Goal: Transaction & Acquisition: Download file/media

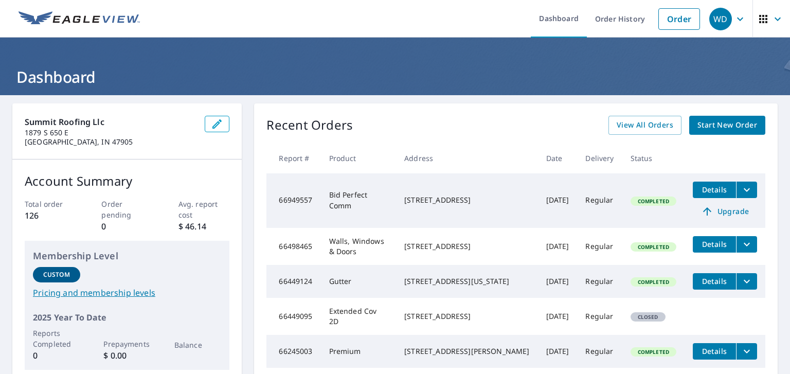
click at [577, 20] on link "Order History" at bounding box center [620, 19] width 66 height 38
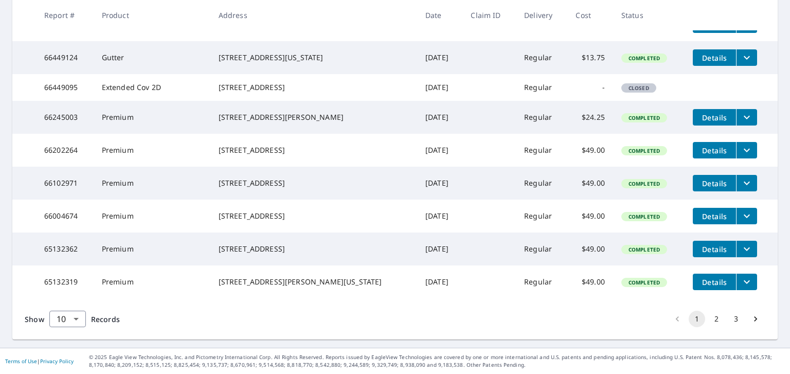
scroll to position [317, 0]
click at [577, 316] on button "2" at bounding box center [716, 319] width 16 height 16
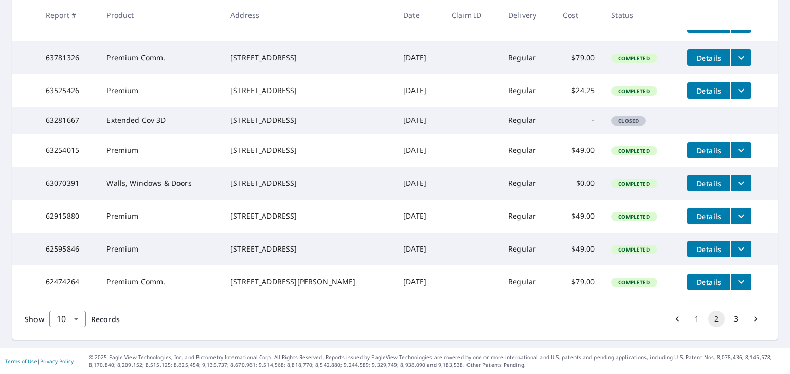
scroll to position [299, 0]
click at [577, 314] on button "3" at bounding box center [735, 319] width 16 height 16
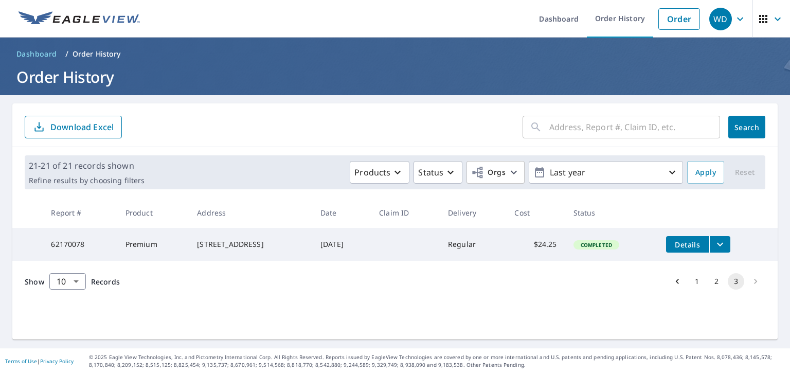
click at [577, 247] on button "filesDropdownBtn-62170078" at bounding box center [719, 244] width 21 height 16
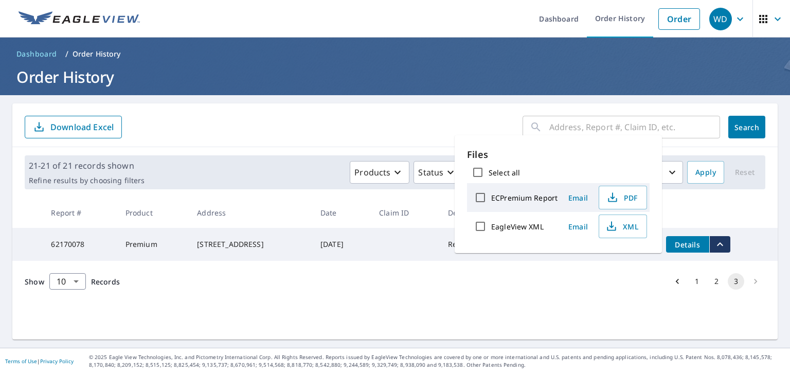
click at [577, 197] on icon "button" at bounding box center [612, 195] width 5 height 7
click at [404, 292] on div "Show 10 10 ​ Records 1 2 3" at bounding box center [394, 281] width 765 height 41
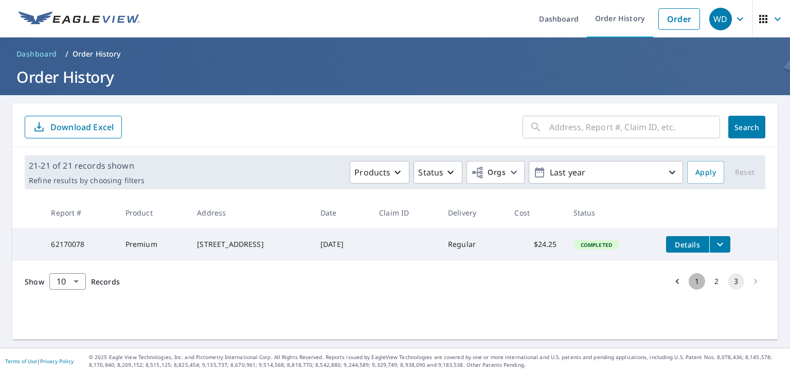
click at [577, 284] on button "1" at bounding box center [696, 281] width 16 height 16
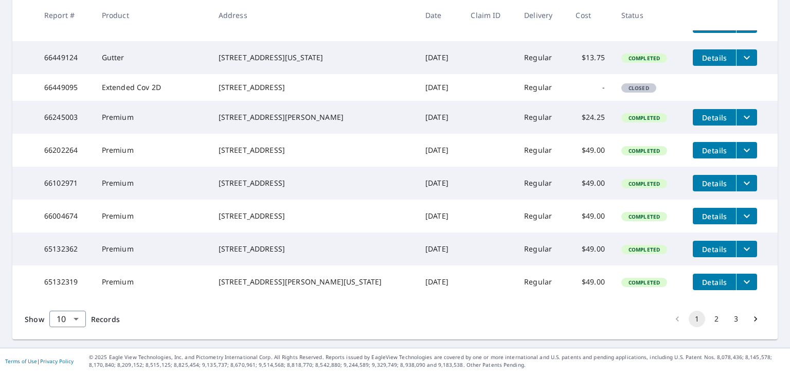
scroll to position [308, 0]
click at [577, 325] on button "2" at bounding box center [716, 319] width 16 height 16
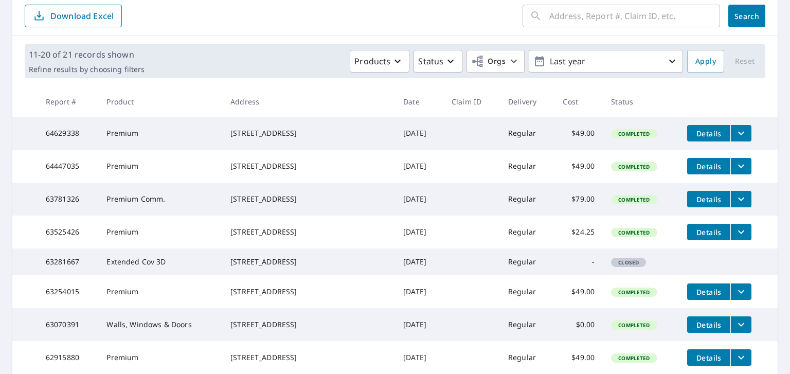
scroll to position [94, 0]
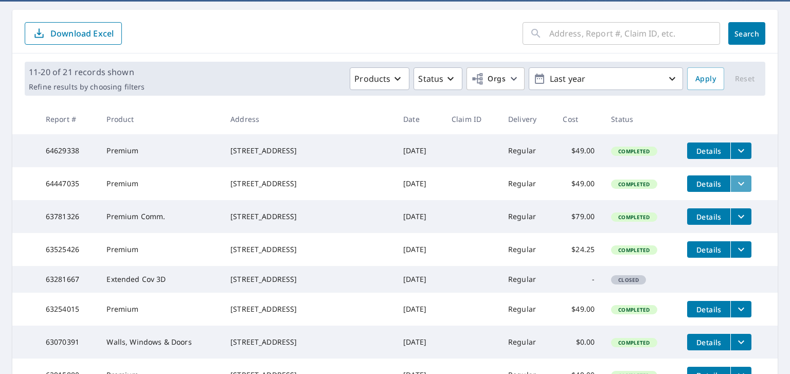
click at [577, 184] on button "filesDropdownBtn-64447035" at bounding box center [740, 183] width 21 height 16
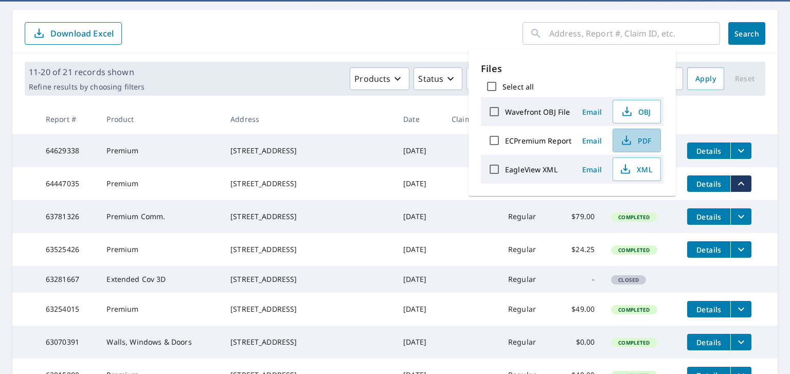
click at [577, 141] on span "PDF" at bounding box center [635, 140] width 33 height 12
